Goal: Task Accomplishment & Management: Manage account settings

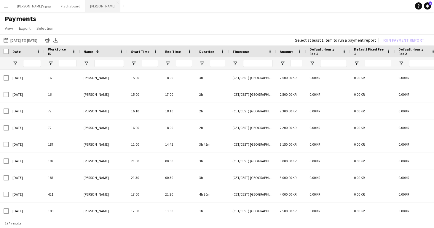
click at [85, 9] on button "Asger Gigs Close" at bounding box center [102, 6] width 35 height 12
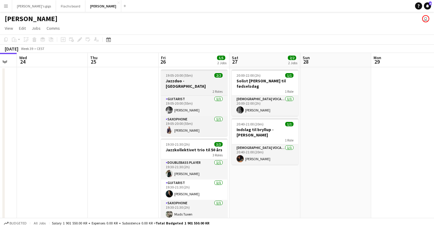
scroll to position [0, 267]
click at [177, 77] on span "19:05-20:00 (55m)" at bounding box center [179, 75] width 27 height 4
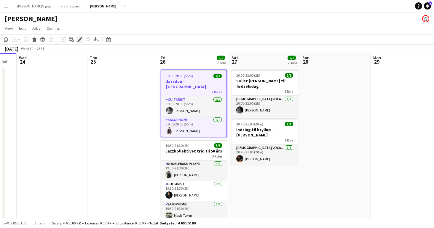
click at [77, 40] on div "Edit" at bounding box center [79, 39] width 7 height 7
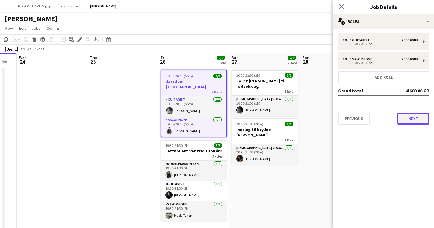
click at [401, 121] on button "Next" at bounding box center [414, 118] width 32 height 12
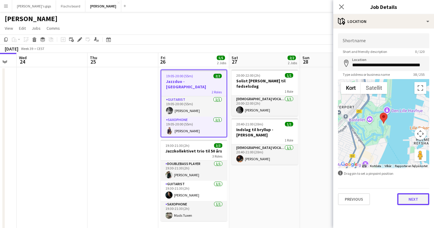
click at [407, 197] on button "Next" at bounding box center [414, 199] width 32 height 12
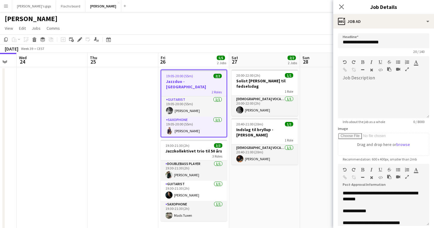
scroll to position [195, 0]
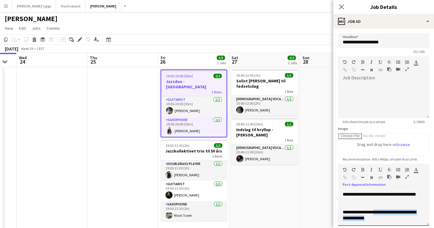
drag, startPoint x: 384, startPoint y: 216, endPoint x: 378, endPoint y: 212, distance: 7.2
click at [378, 212] on p "**********" at bounding box center [384, 215] width 82 height 12
paste div
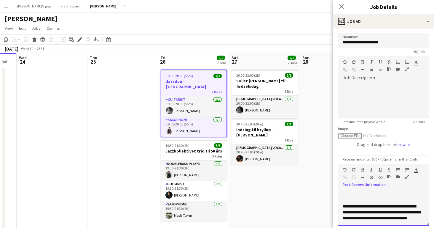
scroll to position [201, 0]
click at [307, 200] on app-date-cell at bounding box center [335, 188] width 71 height 242
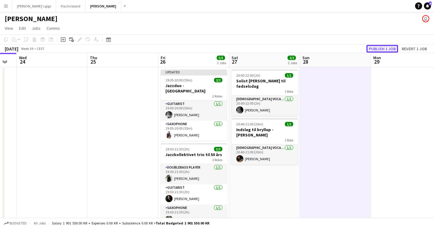
click at [376, 48] on button "Publish 1 job" at bounding box center [383, 49] width 32 height 8
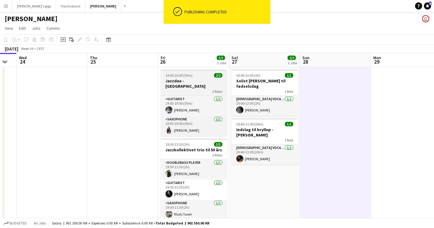
click at [172, 81] on h3 "Jazzduo - [GEOGRAPHIC_DATA]" at bounding box center [194, 83] width 66 height 11
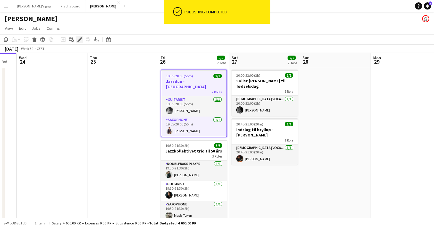
click at [82, 39] on div "Edit" at bounding box center [79, 39] width 7 height 7
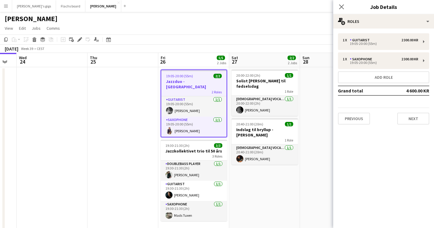
click at [347, 129] on div "1 x Guitarist 2 300.00 KR 19:05-20:00 (55m) 1 x Saxophone 2 300.00 KR 19:05-20:…" at bounding box center [384, 78] width 101 height 101
click at [347, 123] on button "Previous" at bounding box center [354, 118] width 32 height 12
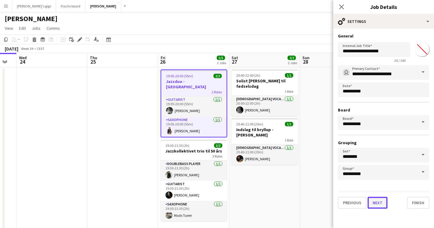
click at [373, 204] on button "Next" at bounding box center [378, 202] width 20 height 12
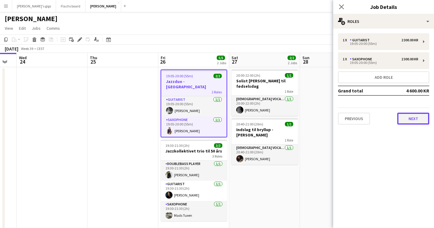
click at [413, 114] on button "Next" at bounding box center [414, 118] width 32 height 12
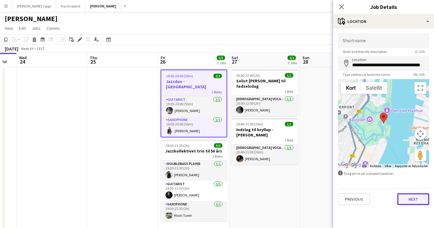
click at [412, 203] on button "Next" at bounding box center [414, 199] width 32 height 12
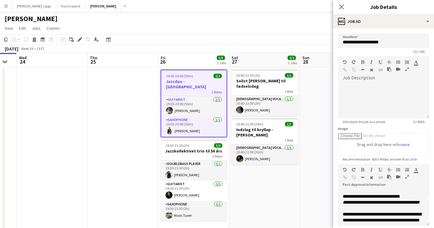
scroll to position [26, 0]
click at [379, 205] on p "**********" at bounding box center [384, 202] width 82 height 6
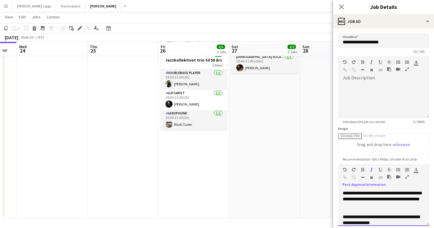
scroll to position [97, 0]
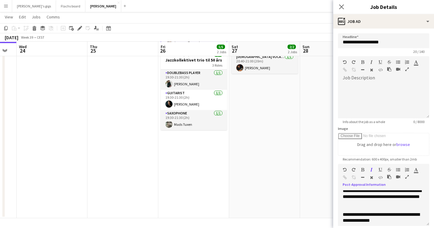
click at [281, 166] on app-date-cell "20:00-22:00 (2h) 1/1 Solist Eline til fødselsdag 1 Role Female Vocal + guitar 1…" at bounding box center [264, 97] width 71 height 242
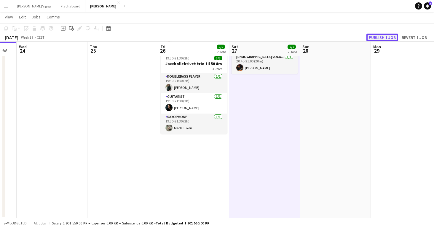
click at [374, 35] on button "Publish 1 job" at bounding box center [383, 38] width 32 height 8
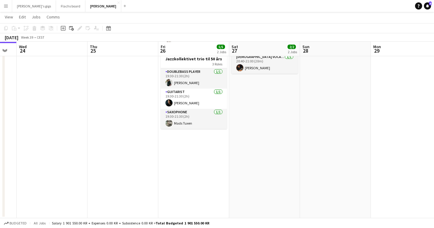
scroll to position [0, 0]
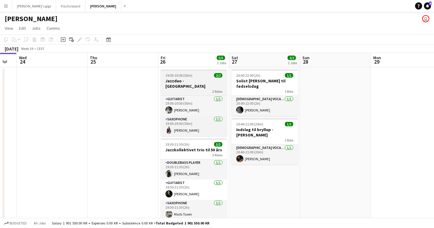
click at [193, 89] on div "2 Roles" at bounding box center [194, 91] width 66 height 5
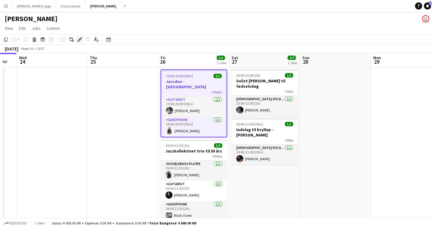
click at [79, 39] on icon at bounding box center [79, 39] width 3 height 3
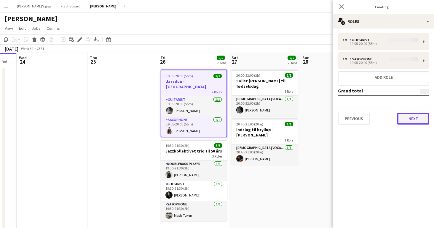
click at [425, 117] on button "Next" at bounding box center [414, 118] width 32 height 12
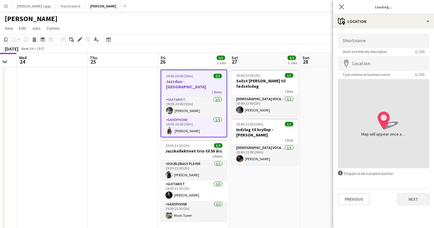
click at [409, 193] on div "Previous Next" at bounding box center [383, 196] width 91 height 17
click at [410, 198] on button "Next" at bounding box center [414, 199] width 32 height 12
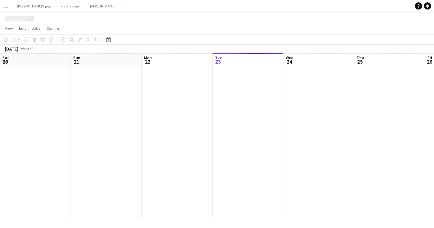
scroll to position [0, 142]
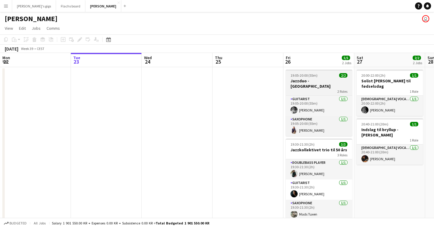
click at [293, 80] on h3 "Jazzduo - [GEOGRAPHIC_DATA]" at bounding box center [319, 83] width 66 height 11
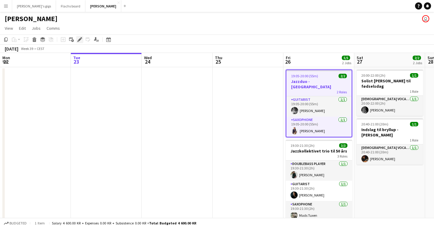
click at [80, 41] on icon "Edit" at bounding box center [79, 39] width 5 height 5
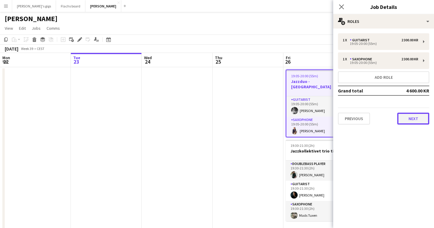
click at [406, 120] on button "Next" at bounding box center [414, 118] width 32 height 12
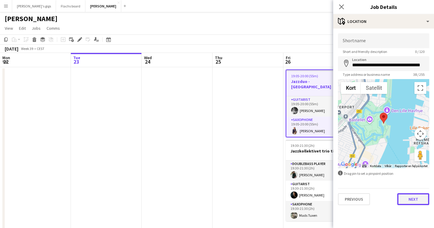
click at [417, 197] on button "Next" at bounding box center [414, 199] width 32 height 12
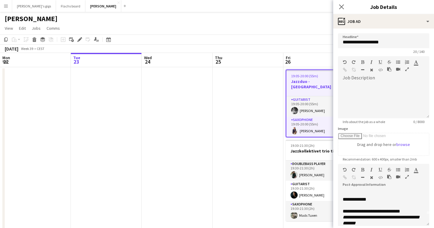
scroll to position [12, 0]
click at [253, 101] on app-date-cell at bounding box center [248, 188] width 71 height 242
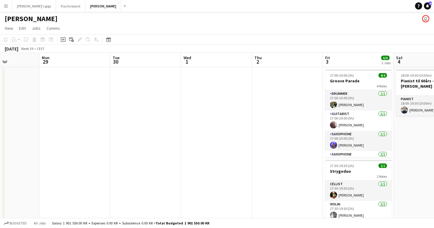
scroll to position [0, 274]
